Goal: Check status

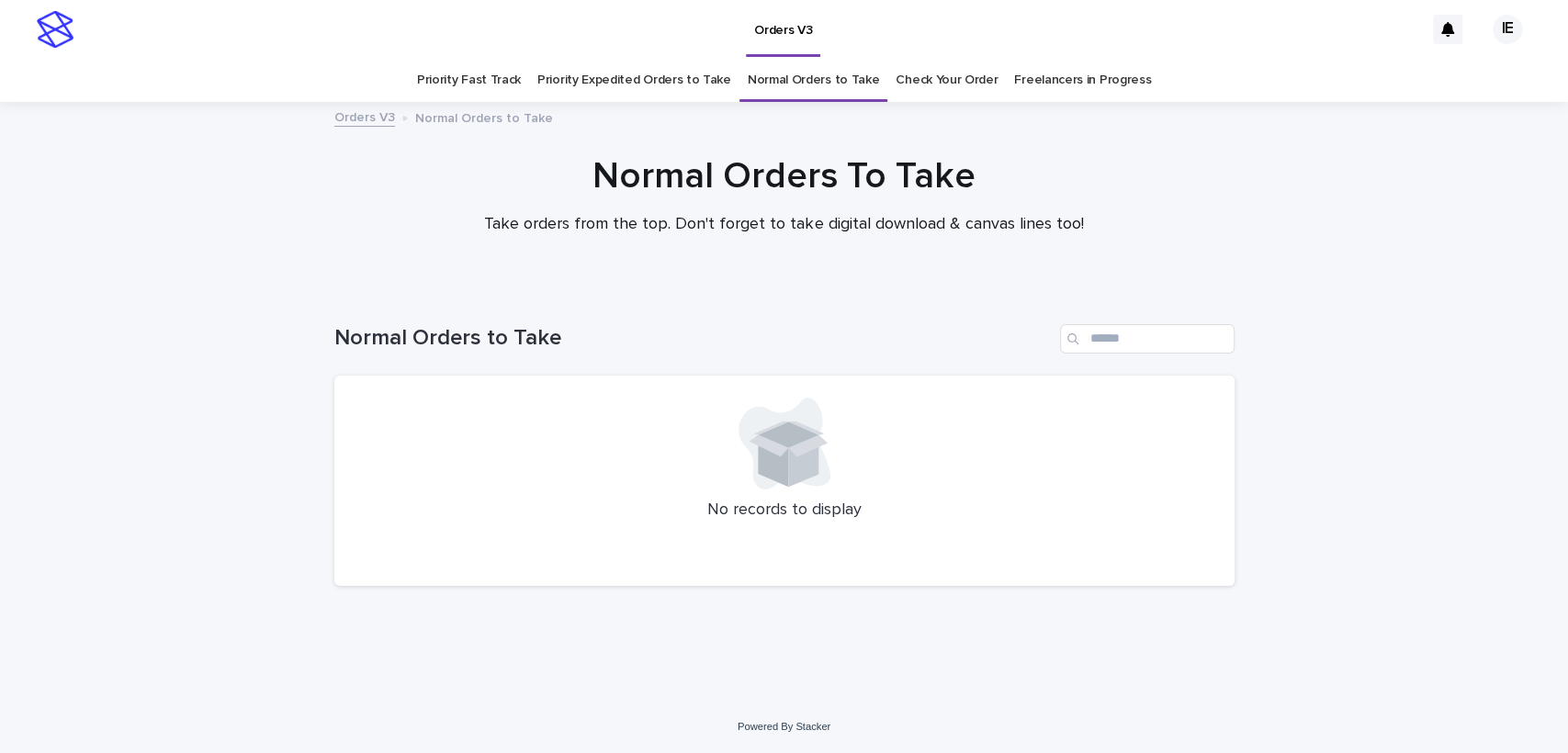
click at [1136, 365] on div "Normal Orders to Take" at bounding box center [784, 331] width 900 height 88
click at [1151, 350] on input "Search" at bounding box center [1147, 339] width 175 height 29
click at [920, 80] on link "Check Your Order" at bounding box center [946, 80] width 102 height 43
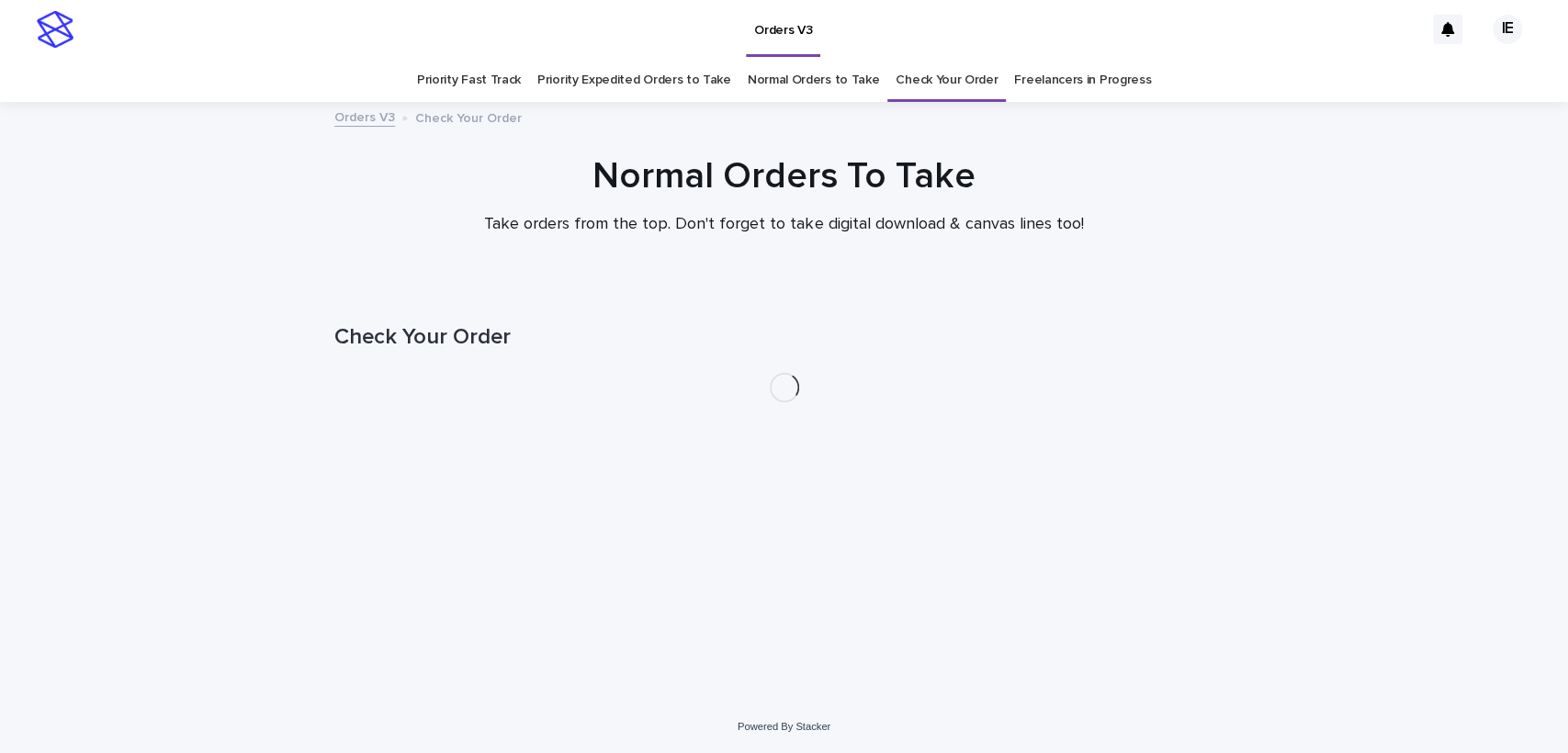
click at [820, 68] on link "Normal Orders to Take" at bounding box center [813, 80] width 132 height 43
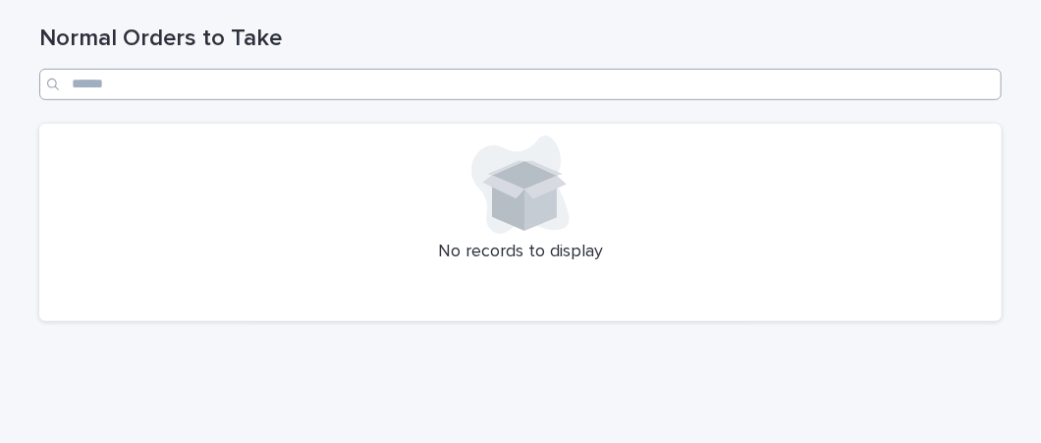
scroll to position [330, 0]
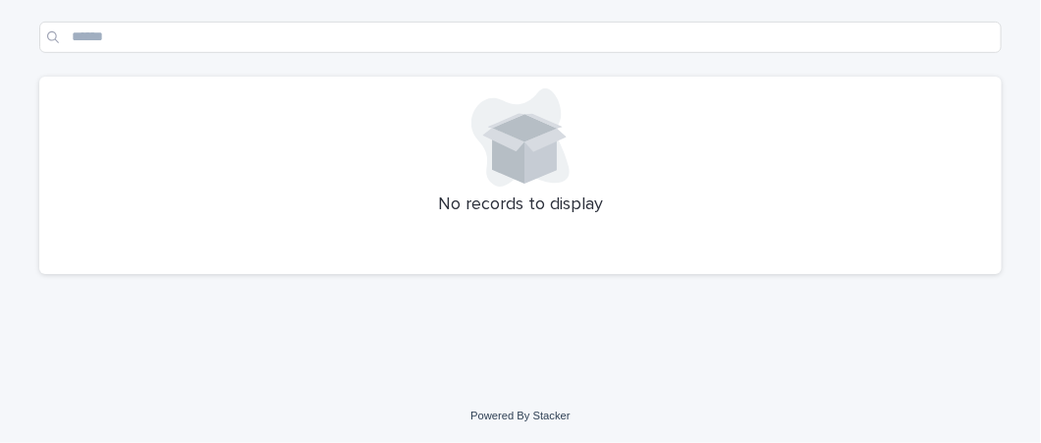
click at [805, 112] on div at bounding box center [520, 137] width 939 height 98
click at [298, 194] on p "No records to display" at bounding box center [520, 205] width 939 height 22
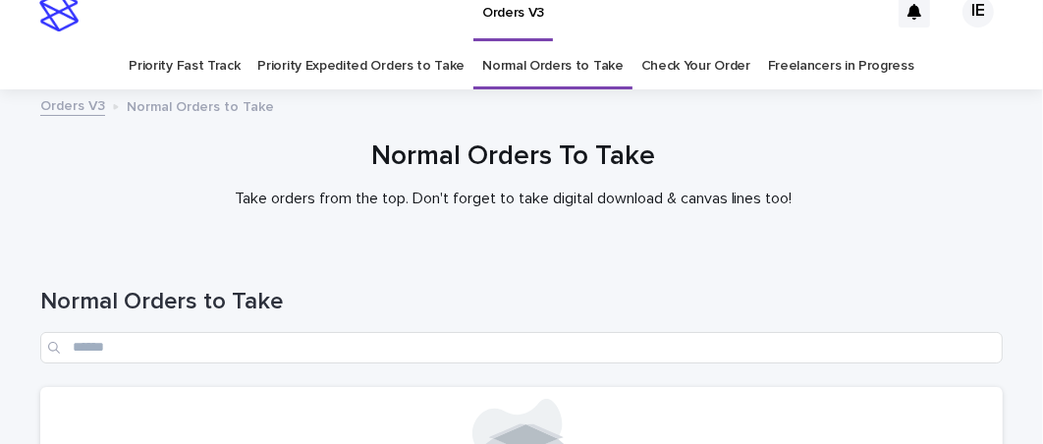
scroll to position [15, 0]
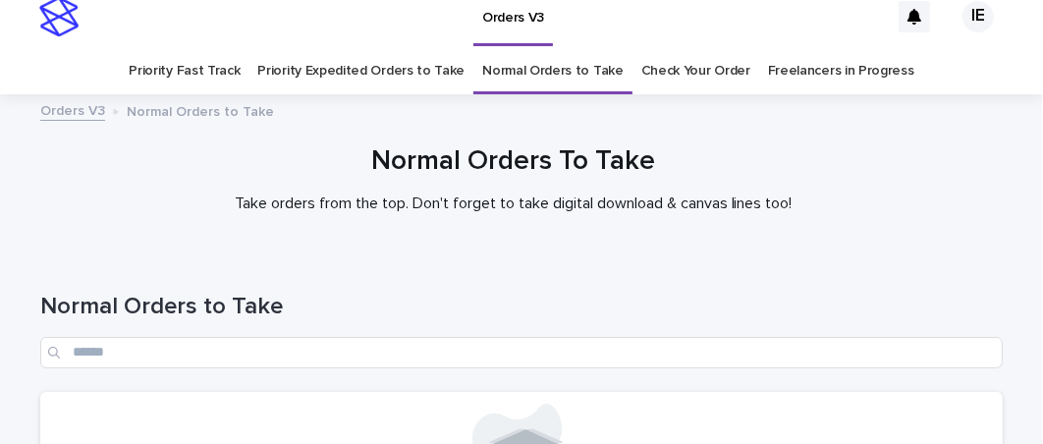
click at [326, 56] on link "Priority Expedited Orders to Take" at bounding box center [360, 71] width 207 height 46
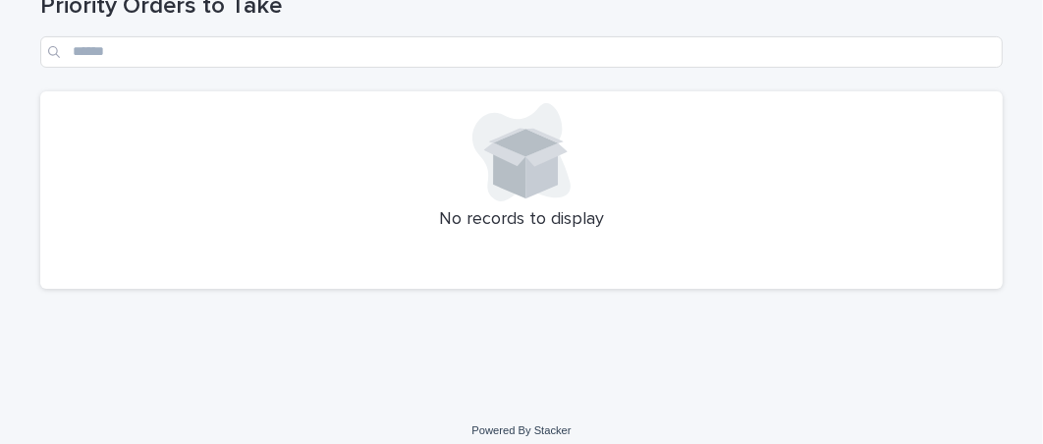
scroll to position [291, 0]
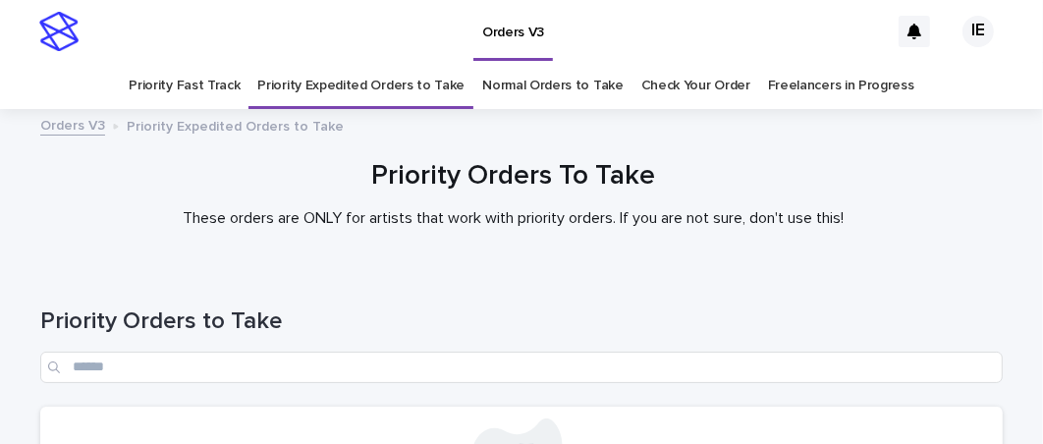
scroll to position [291, 0]
